Goal: Information Seeking & Learning: Learn about a topic

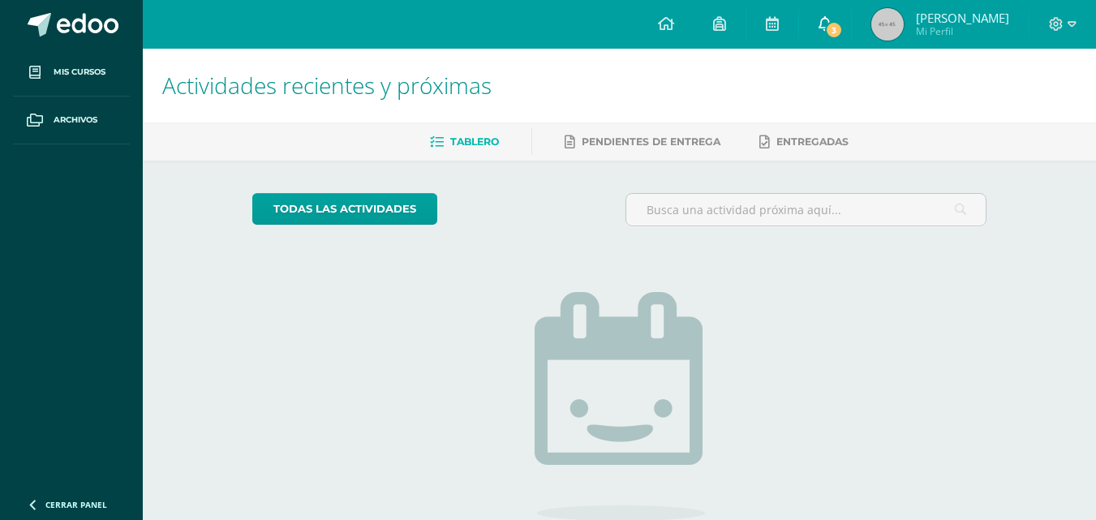
click at [837, 19] on link "3" at bounding box center [825, 24] width 52 height 49
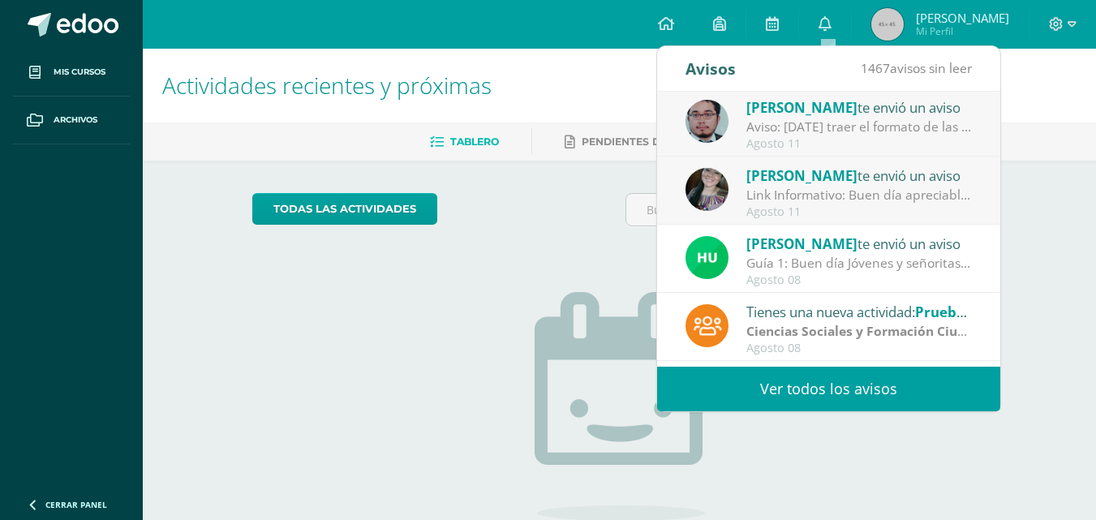
scroll to position [81, 0]
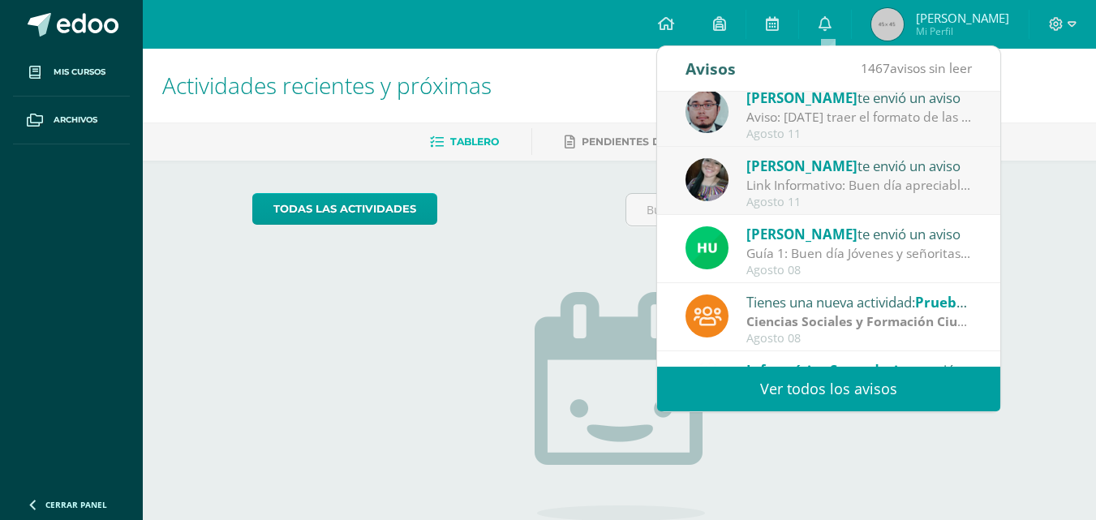
click at [832, 374] on link "Ver todos los avisos" at bounding box center [828, 389] width 343 height 45
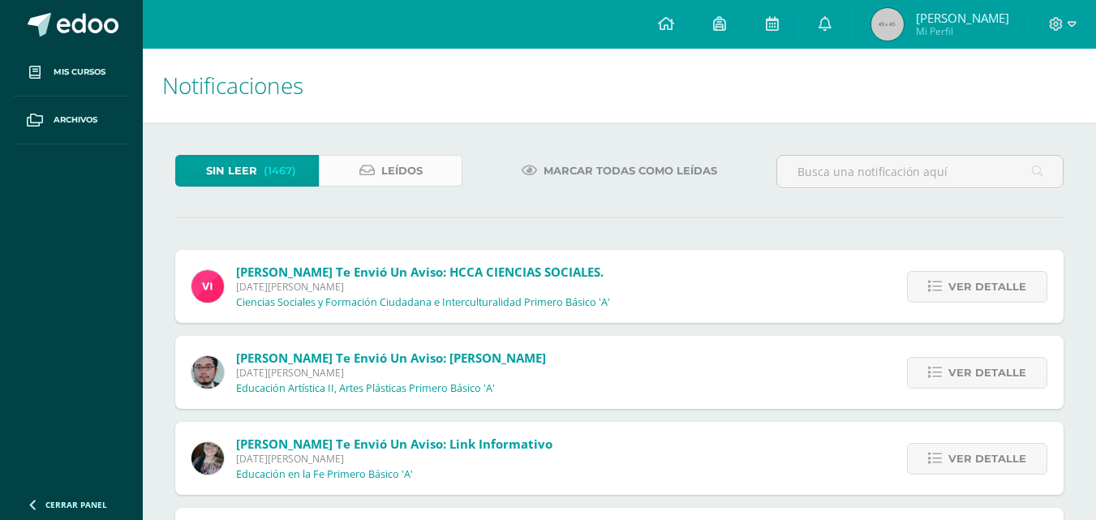
click at [373, 178] on link "Leídos" at bounding box center [391, 171] width 144 height 32
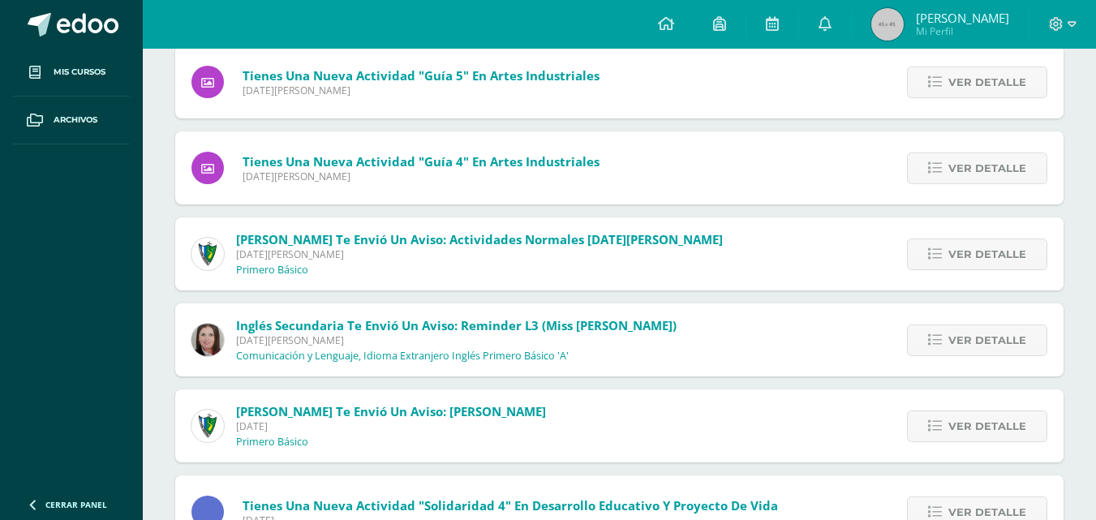
scroll to position [487, 0]
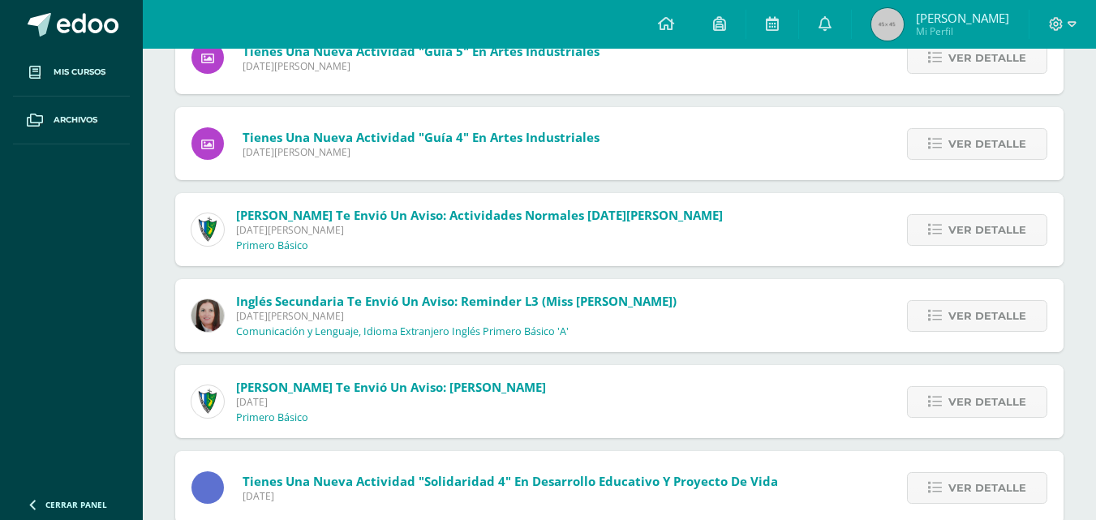
click at [592, 222] on span "[PERSON_NAME] te envió un aviso: Actividades Normales [DATE][PERSON_NAME] [DATE…" at bounding box center [479, 229] width 487 height 45
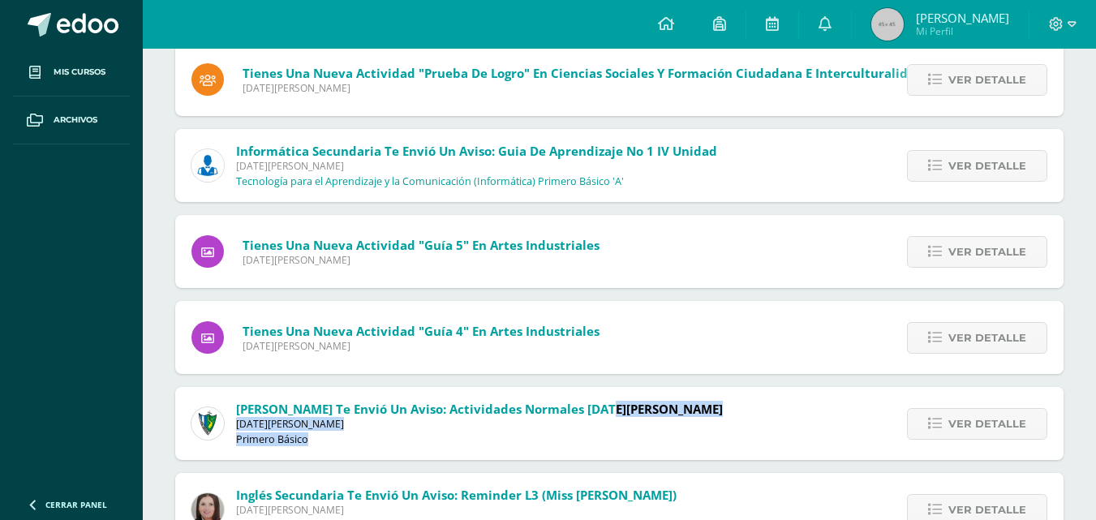
scroll to position [243, 0]
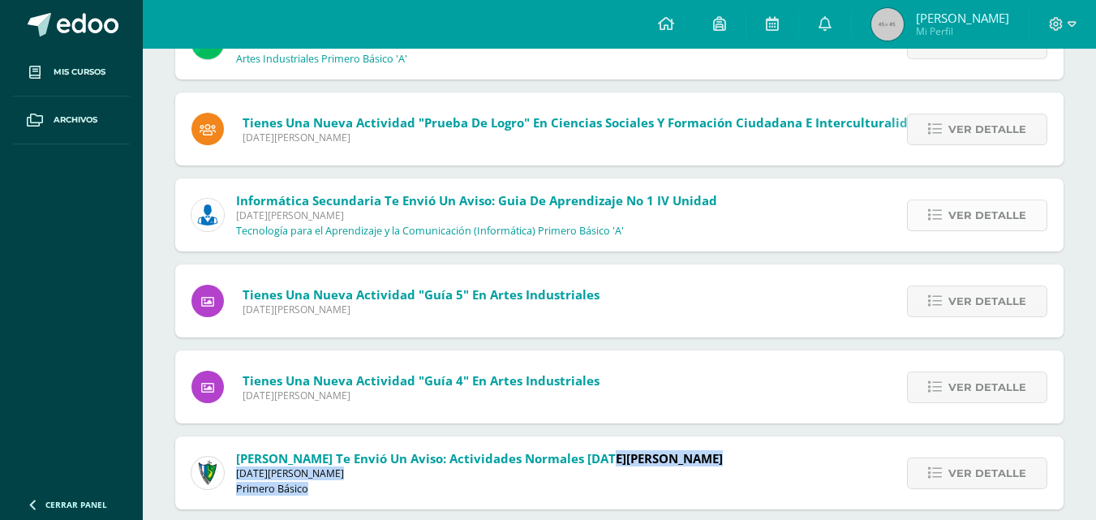
click at [971, 214] on span "Ver detalle" at bounding box center [988, 215] width 78 height 30
click at [966, 222] on span "Ver detalle" at bounding box center [988, 215] width 78 height 30
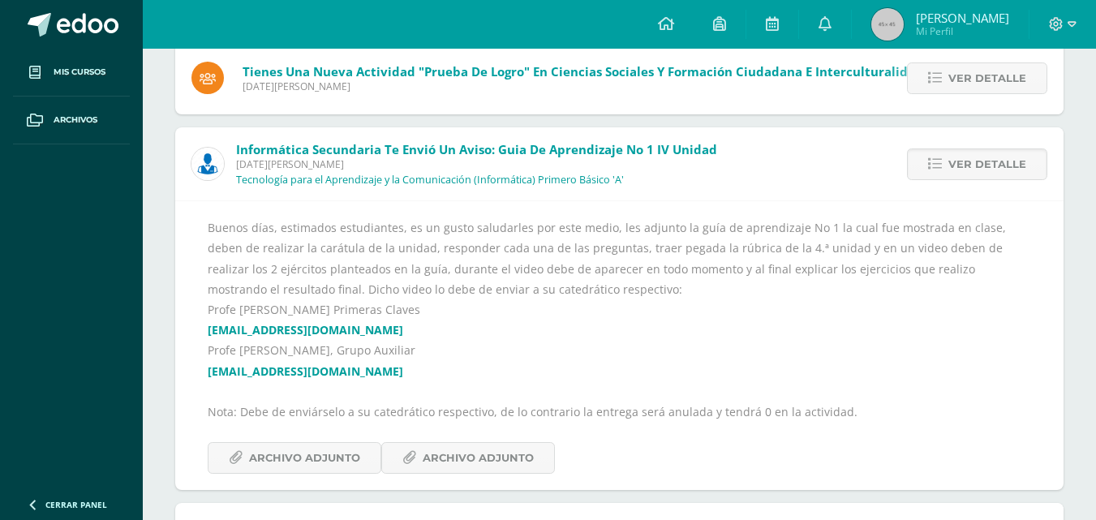
scroll to position [406, 0]
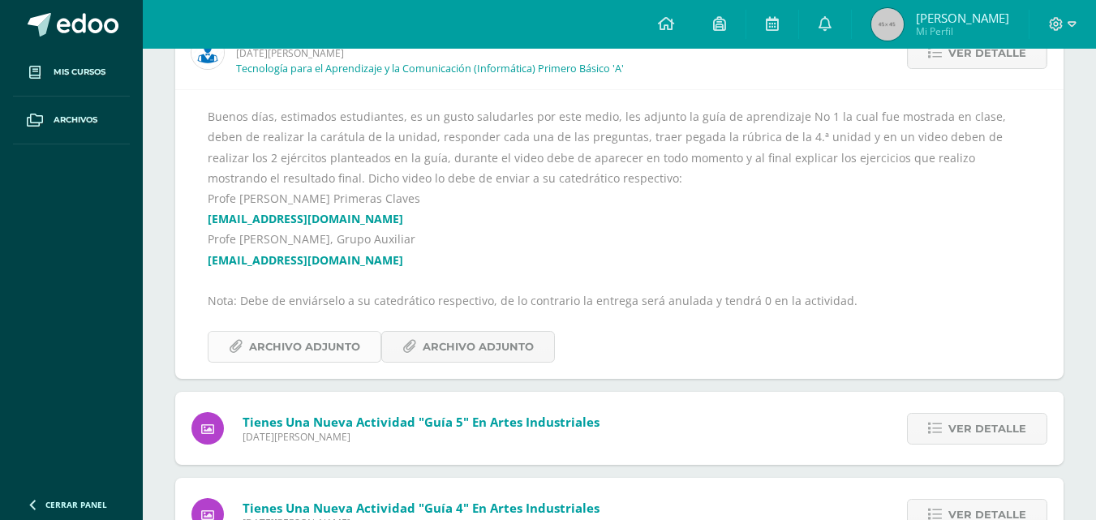
click at [288, 347] on span "Archivo Adjunto" at bounding box center [304, 347] width 111 height 30
